Goal: Task Accomplishment & Management: Manage account settings

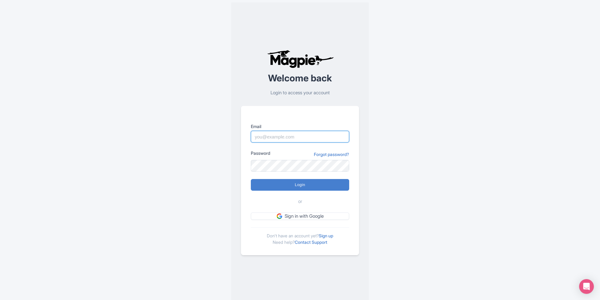
click at [323, 135] on input "Email" at bounding box center [300, 137] width 98 height 12
type input "alex.brennan@sportswhereiam.com"
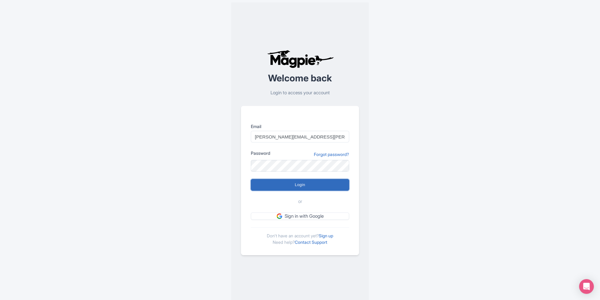
click at [319, 186] on input "Login" at bounding box center [300, 185] width 98 height 12
type input "Logging in..."
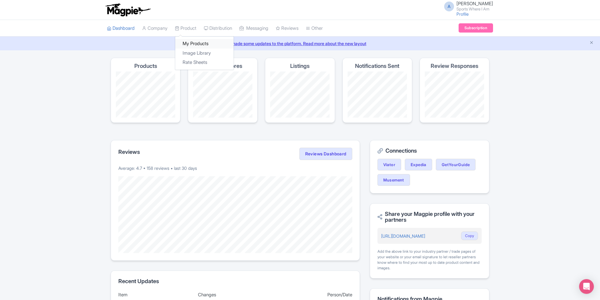
click at [186, 46] on link "My Products" at bounding box center [204, 44] width 58 height 10
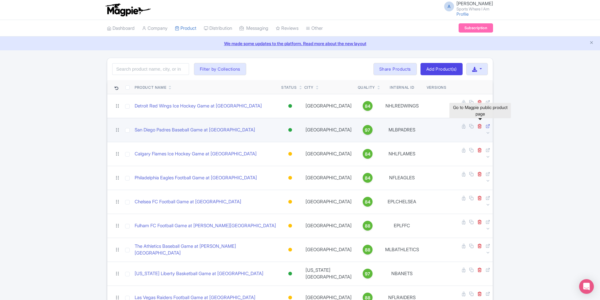
click at [485, 124] on icon at bounding box center [487, 126] width 5 height 5
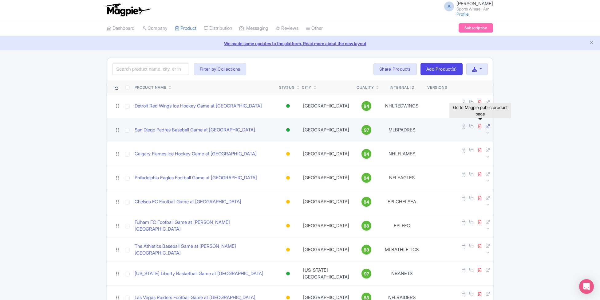
click at [485, 124] on icon at bounding box center [487, 126] width 5 height 5
